Goal: Complete application form

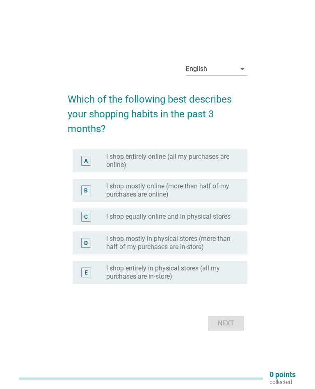
click at [115, 192] on label "I shop mostly online (more than half of my purchases are online)" at bounding box center [170, 190] width 128 height 16
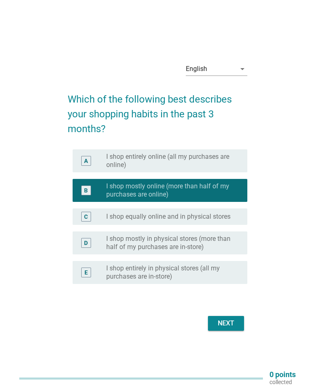
click at [231, 327] on div "Next" at bounding box center [225, 323] width 23 height 10
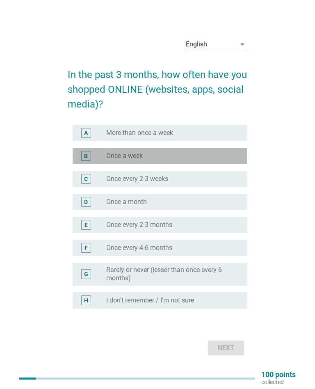
click at [99, 160] on div "B" at bounding box center [92, 156] width 27 height 10
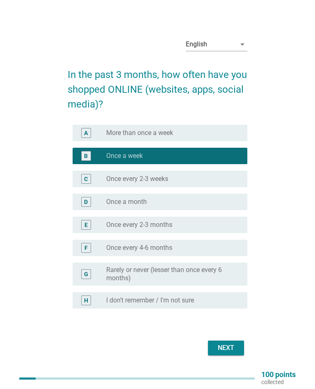
click at [227, 346] on div "Next" at bounding box center [225, 348] width 23 height 10
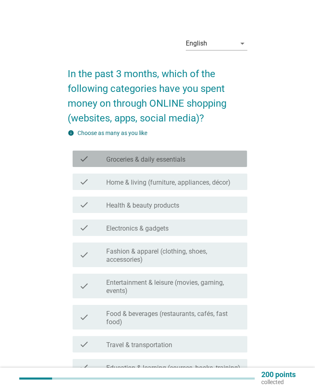
click at [99, 164] on div "check check_box_outline_blank Groceries & daily essentials" at bounding box center [160, 158] width 174 height 16
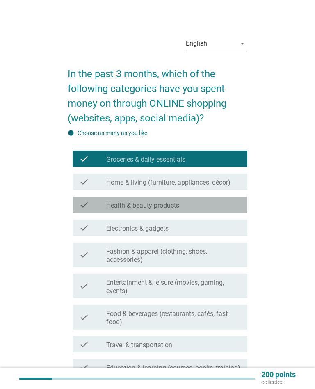
click at [96, 206] on div "check" at bounding box center [92, 205] width 27 height 10
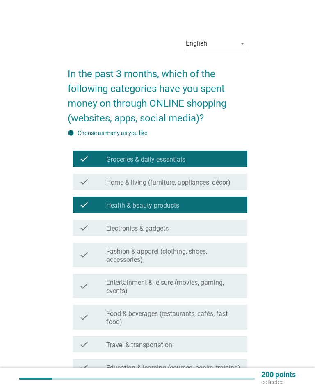
click at [97, 261] on div "check" at bounding box center [92, 255] width 27 height 18
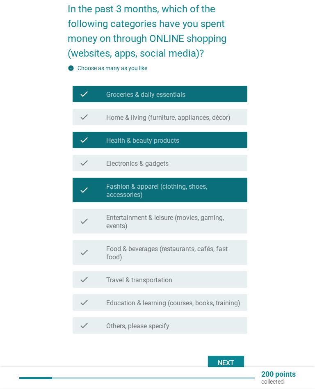
scroll to position [65, 0]
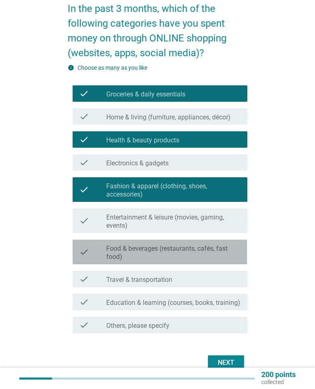
click at [99, 253] on div "check" at bounding box center [92, 252] width 27 height 18
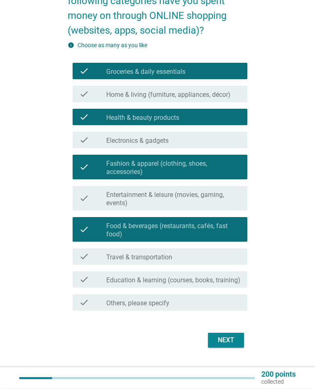
scroll to position [89, 0]
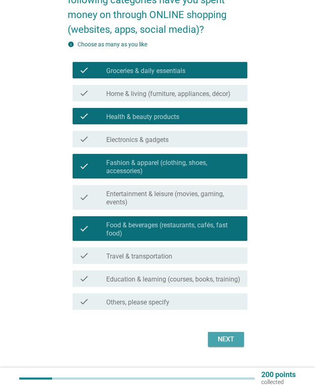
click at [226, 344] on div "Next" at bounding box center [225, 339] width 23 height 10
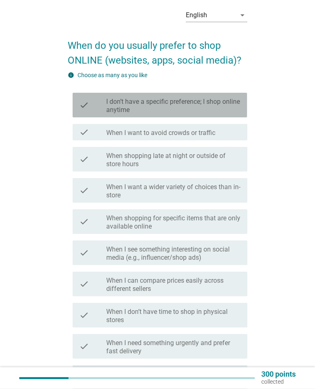
scroll to position [28, 0]
click at [115, 102] on label "I don’t have a specific preference; I shop online anytime" at bounding box center [173, 106] width 134 height 16
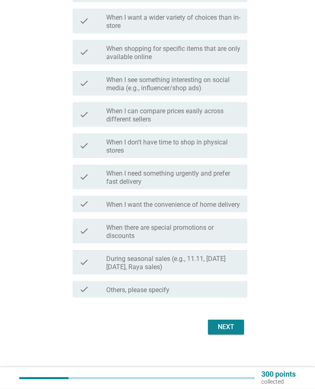
scroll to position [205, 0]
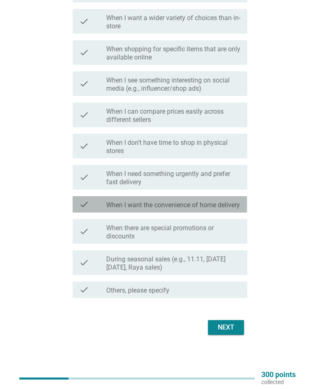
click at [99, 201] on div "check" at bounding box center [92, 204] width 27 height 10
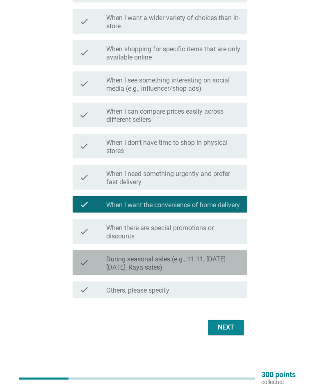
click at [107, 263] on label "During seasonal sales (e.g., 11.11, [DATE][DATE], Raya sales)" at bounding box center [173, 263] width 134 height 16
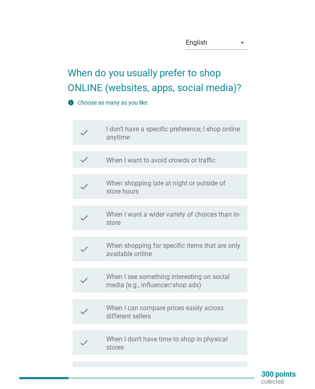
scroll to position [0, 0]
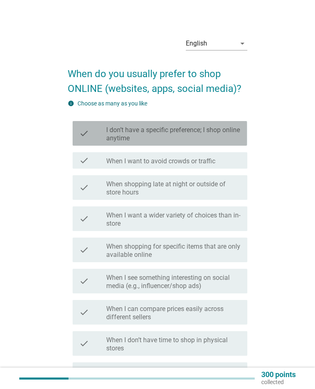
click at [115, 128] on label "I don’t have a specific preference; I shop online anytime" at bounding box center [173, 134] width 134 height 16
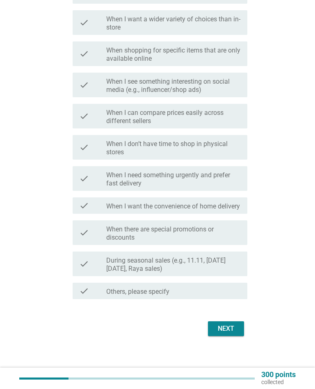
scroll to position [205, 0]
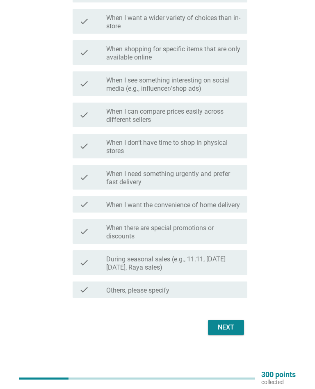
click at [225, 327] on div "Next" at bounding box center [225, 327] width 23 height 10
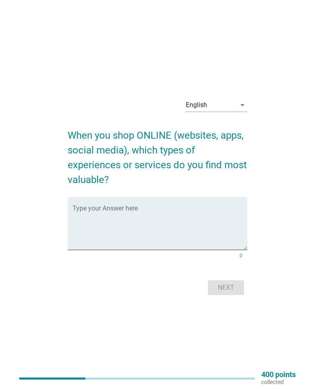
click at [96, 210] on textarea "Type your Answer here" at bounding box center [160, 228] width 174 height 43
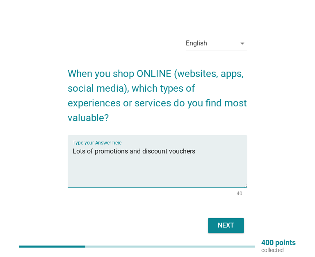
type textarea "Lots of promotions and discount vouchers"
click at [232, 225] on div "Next" at bounding box center [225, 226] width 23 height 10
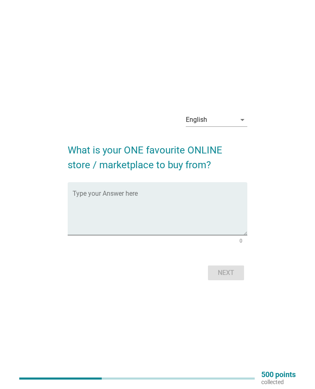
click at [145, 196] on textarea "Type your Answer here" at bounding box center [160, 213] width 174 height 43
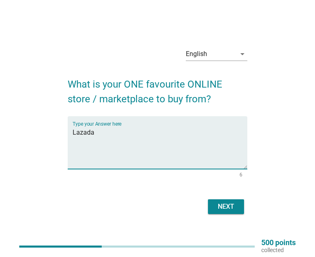
type textarea "Lazada"
click at [226, 206] on div "Next" at bounding box center [225, 207] width 23 height 10
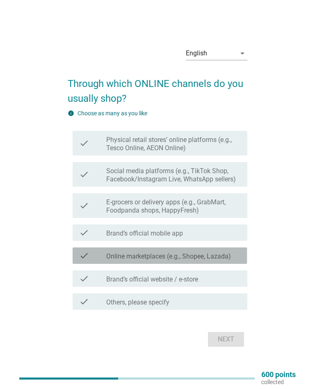
click at [95, 260] on div "check" at bounding box center [92, 255] width 27 height 10
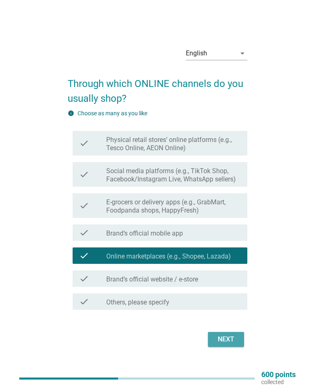
click at [220, 336] on div "Next" at bounding box center [225, 339] width 23 height 10
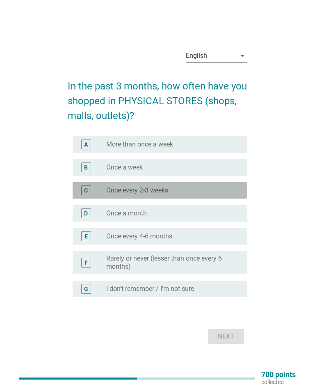
click at [106, 189] on label "Once every 2-3 weeks" at bounding box center [137, 190] width 62 height 8
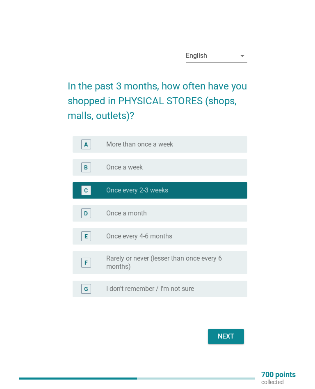
click at [224, 339] on div "Next" at bounding box center [225, 336] width 23 height 10
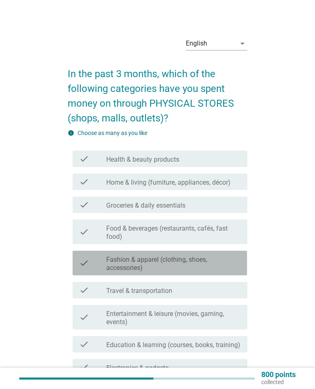
click at [109, 263] on label "Fashion & apparel (clothing, shoes, accessories)" at bounding box center [173, 263] width 134 height 16
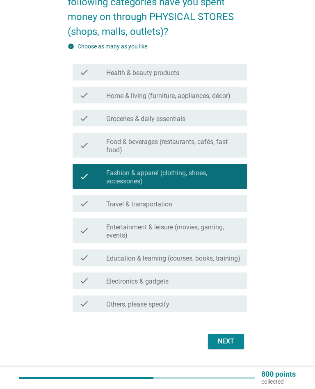
scroll to position [109, 0]
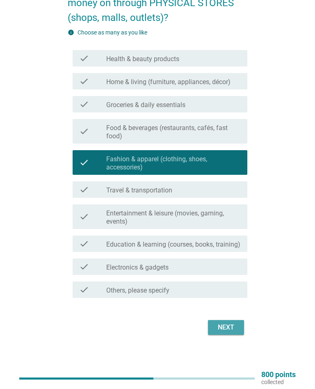
click at [226, 323] on div "Next" at bounding box center [225, 327] width 23 height 10
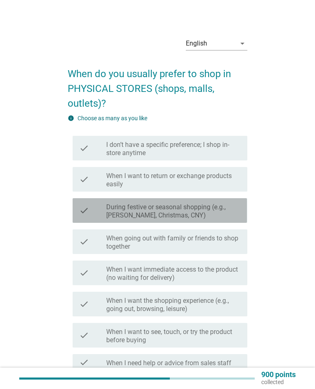
click at [107, 216] on label "During festive or seasonal shopping (e.g., [PERSON_NAME], Christmas, CNY)" at bounding box center [173, 211] width 134 height 16
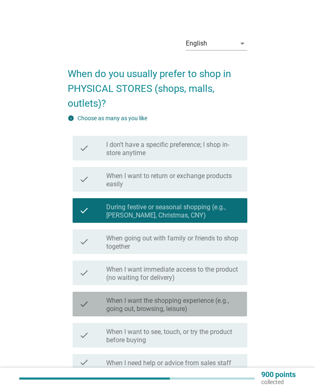
click at [107, 310] on label "When I want the shopping experience (e.g., going out, browsing, leisure)" at bounding box center [173, 304] width 134 height 16
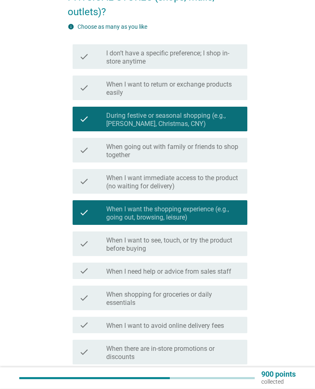
scroll to position [91, 0]
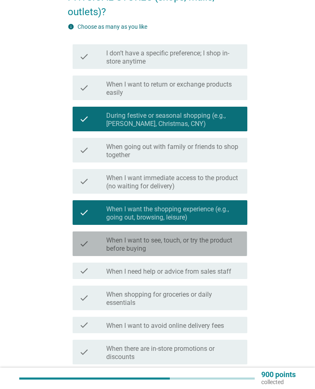
click at [101, 250] on div "check" at bounding box center [92, 243] width 27 height 18
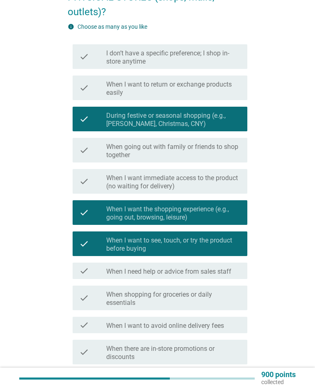
click at [101, 122] on div "check" at bounding box center [92, 119] width 27 height 18
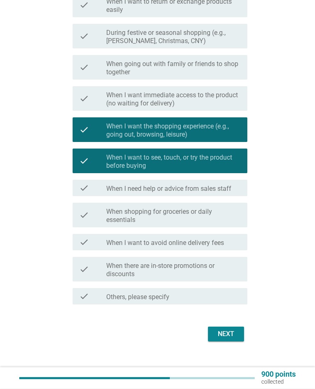
scroll to position [181, 0]
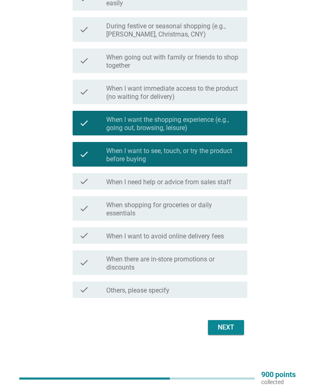
click at [225, 328] on div "Next" at bounding box center [225, 327] width 23 height 10
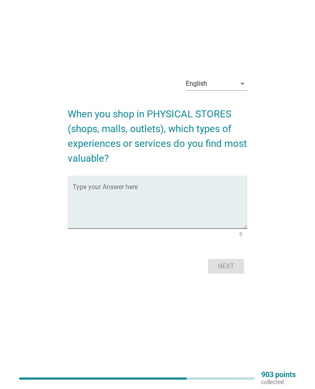
scroll to position [0, 0]
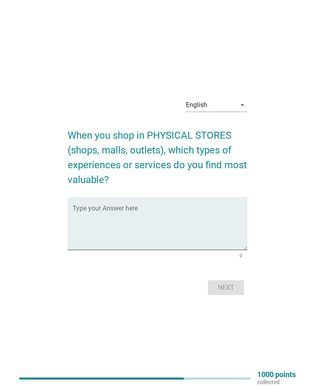
click at [134, 216] on textarea "Type your Answer here" at bounding box center [160, 228] width 174 height 43
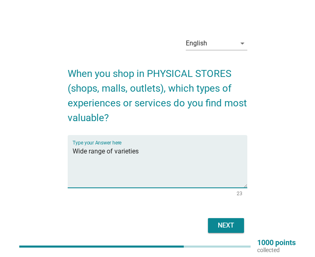
type textarea "Wide range of varieties"
click at [230, 223] on div "Next" at bounding box center [225, 226] width 23 height 10
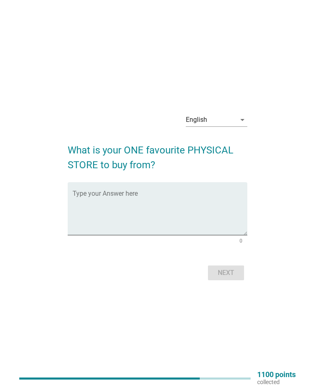
click at [157, 188] on div "Type your Answer here" at bounding box center [160, 208] width 174 height 53
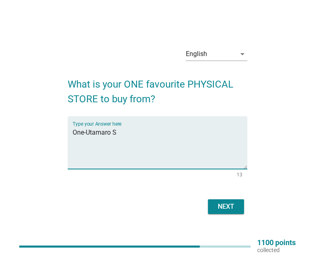
click at [114, 134] on textarea "One-Utamaro S" at bounding box center [160, 147] width 174 height 43
click at [118, 132] on textarea "One-Utama S" at bounding box center [160, 147] width 174 height 43
type textarea "O"
type textarea "Voir"
click at [230, 205] on div "Next" at bounding box center [225, 207] width 23 height 10
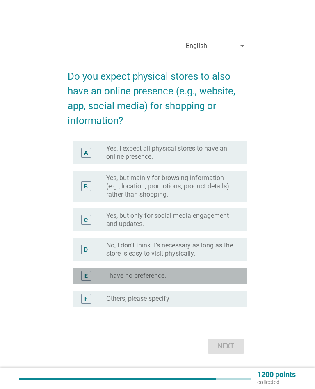
click at [109, 279] on label "I have no preference." at bounding box center [136, 275] width 60 height 8
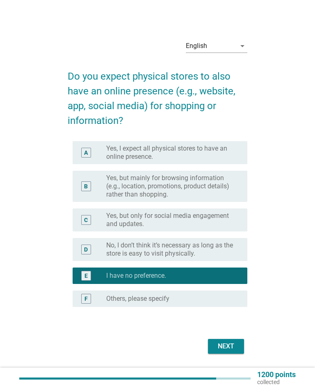
click at [224, 347] on div "Next" at bounding box center [225, 346] width 23 height 10
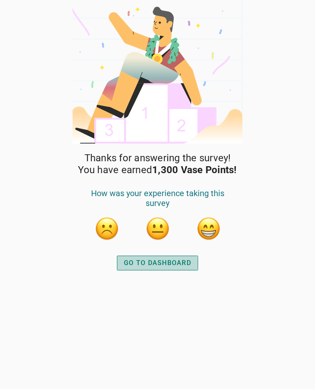
click at [146, 266] on div "GO TO DASHBOARD" at bounding box center [157, 263] width 67 height 10
